Goal: Task Accomplishment & Management: Manage account settings

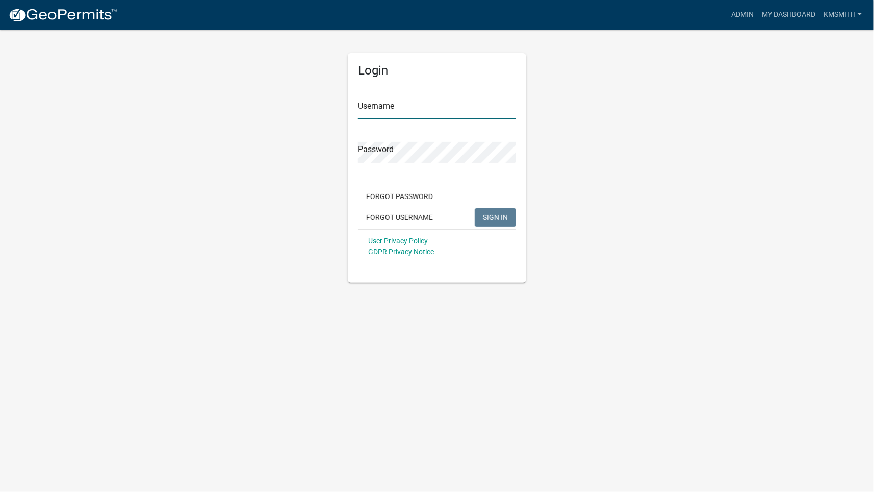
type input "kmsmith"
click at [494, 213] on span "SIGN IN" at bounding box center [495, 217] width 25 height 8
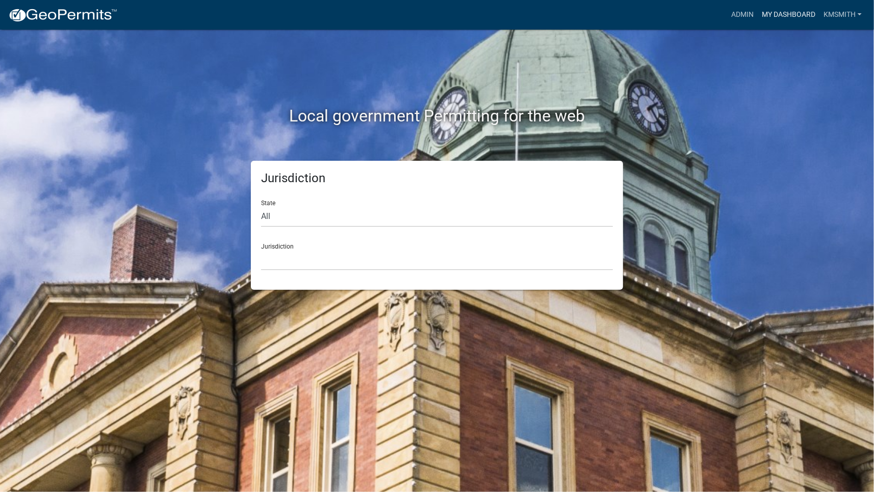
click at [780, 16] on link "My Dashboard" at bounding box center [789, 14] width 62 height 19
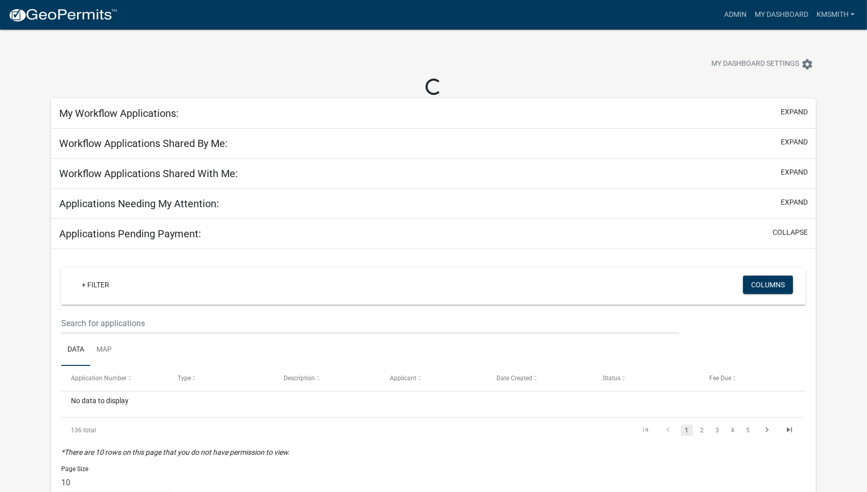
select select "2: 50"
